Goal: Task Accomplishment & Management: Use online tool/utility

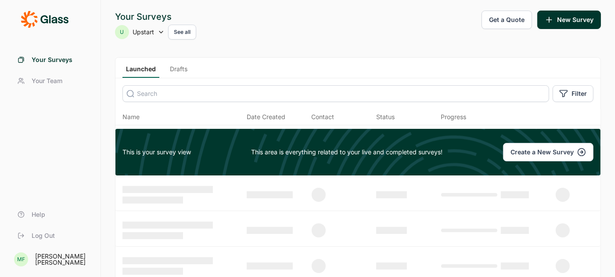
click at [178, 69] on link "Drafts" at bounding box center [178, 71] width 25 height 13
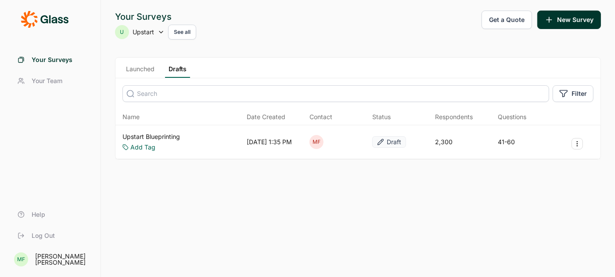
click at [159, 137] on link "Upstart Blueprinting" at bounding box center [151, 136] width 58 height 9
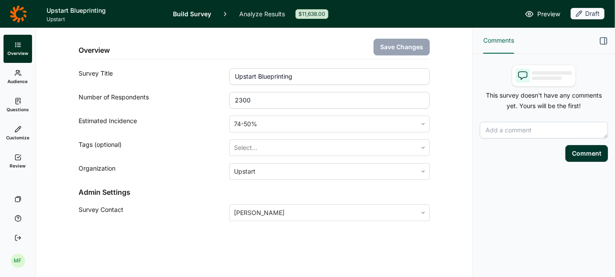
click at [19, 101] on icon at bounding box center [17, 100] width 7 height 7
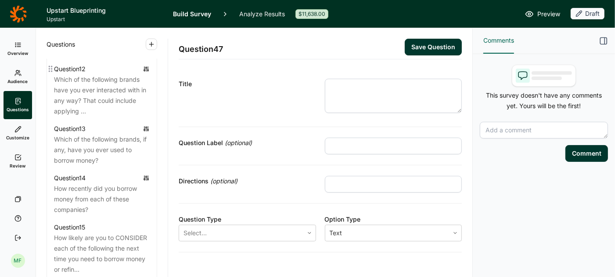
scroll to position [972, 0]
click at [85, 139] on div "Which of the following brands, if any, have you ever used to borrow money?" at bounding box center [102, 149] width 96 height 32
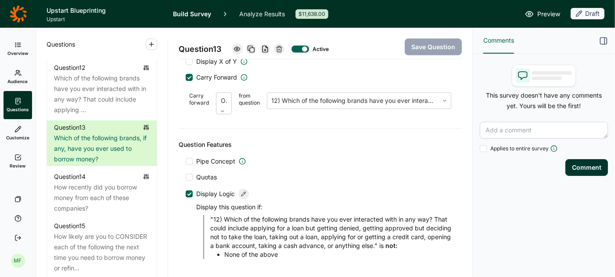
scroll to position [1196, 0]
